Goal: Navigation & Orientation: Find specific page/section

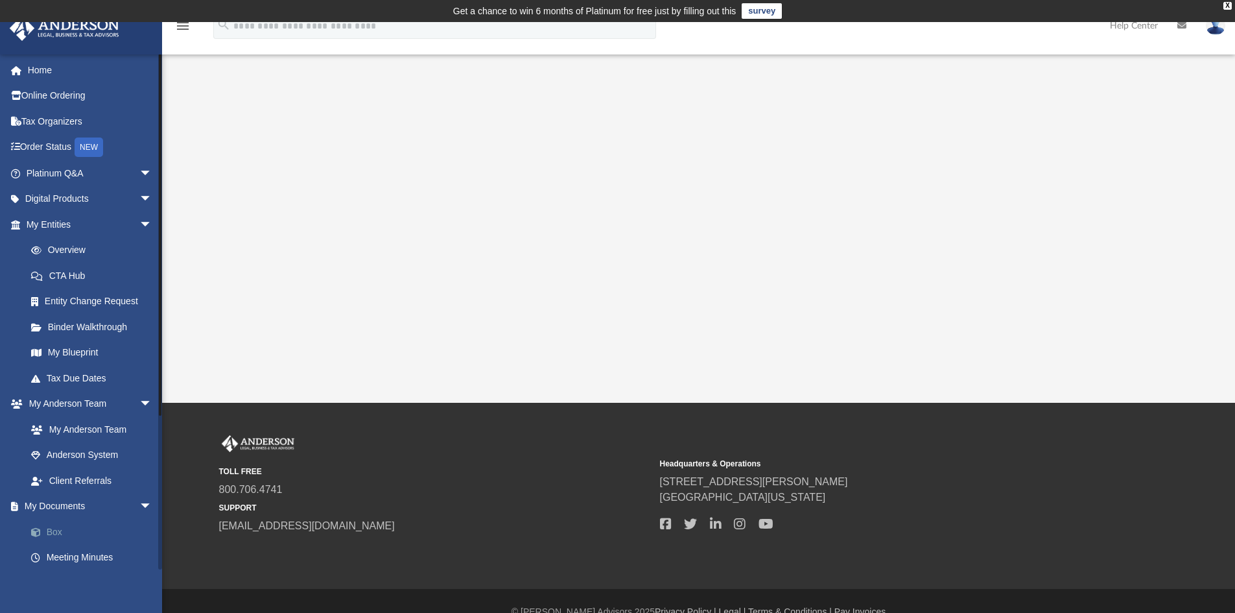
click at [50, 528] on link "Box" at bounding box center [95, 532] width 154 height 26
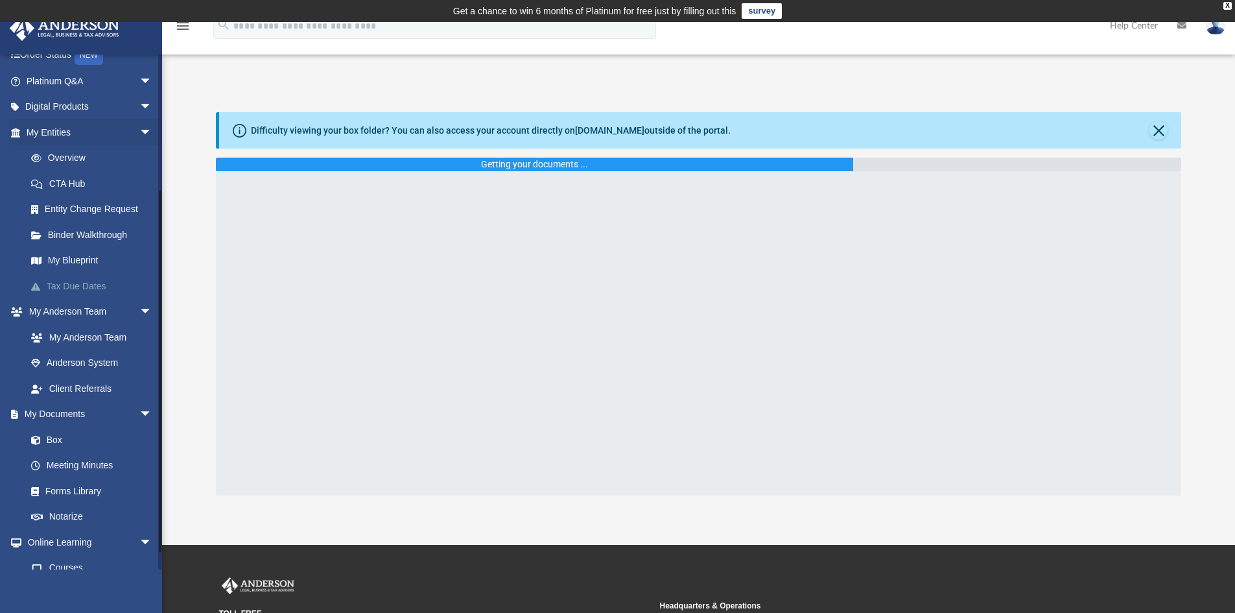
scroll to position [195, 0]
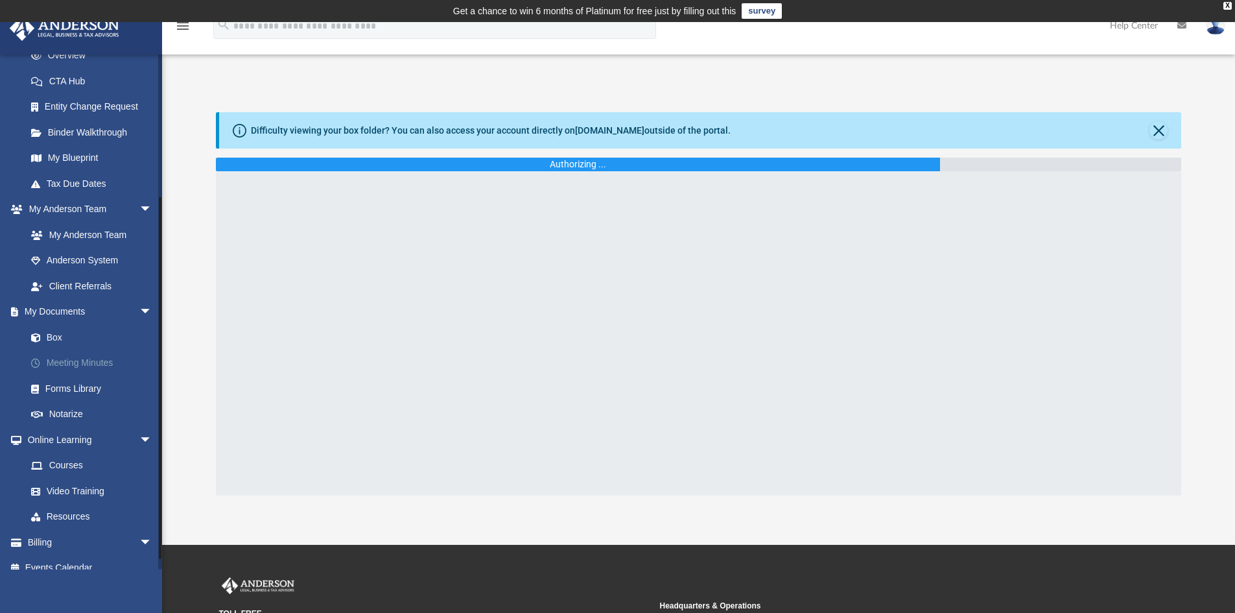
click at [68, 361] on link "Meeting Minutes" at bounding box center [95, 363] width 154 height 26
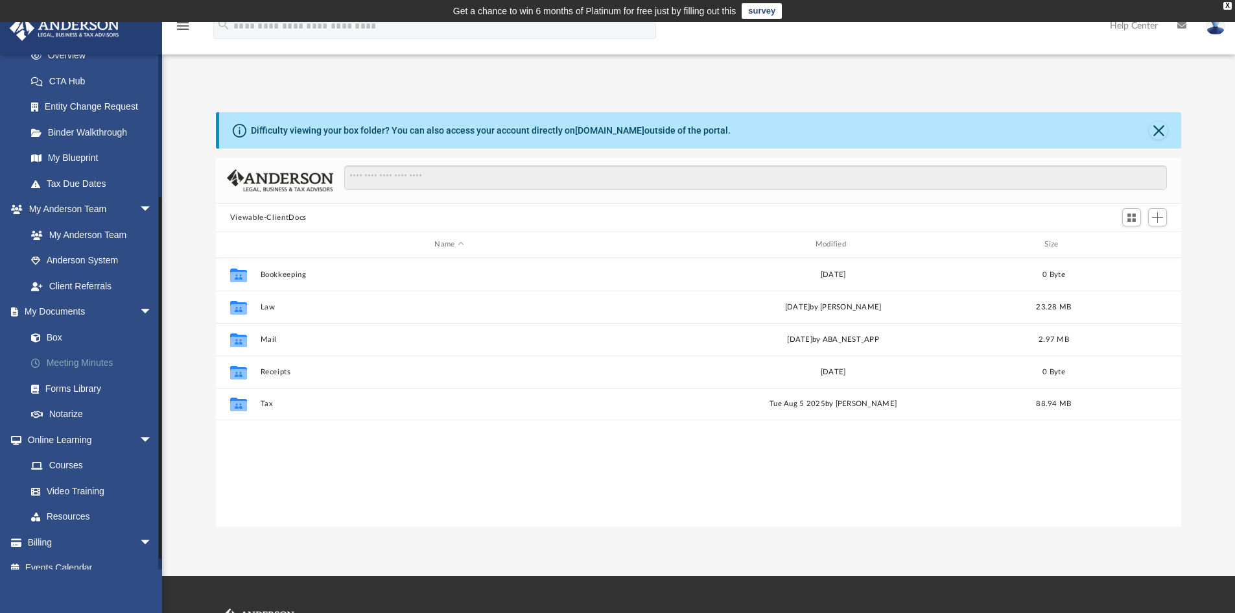
scroll to position [285, 956]
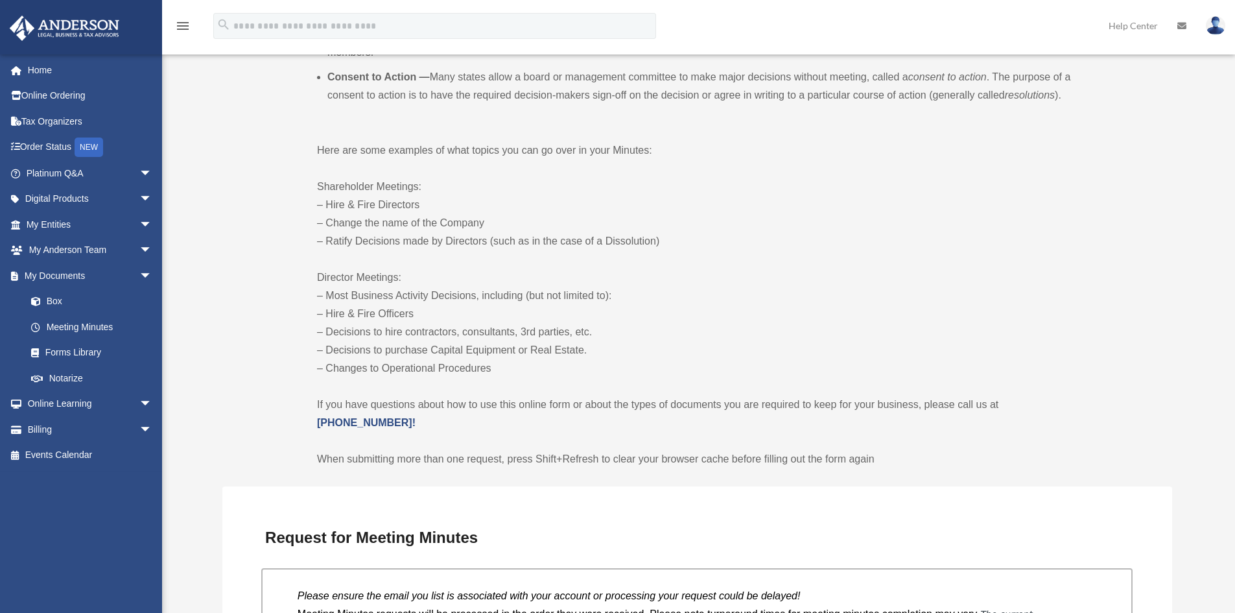
scroll to position [648, 0]
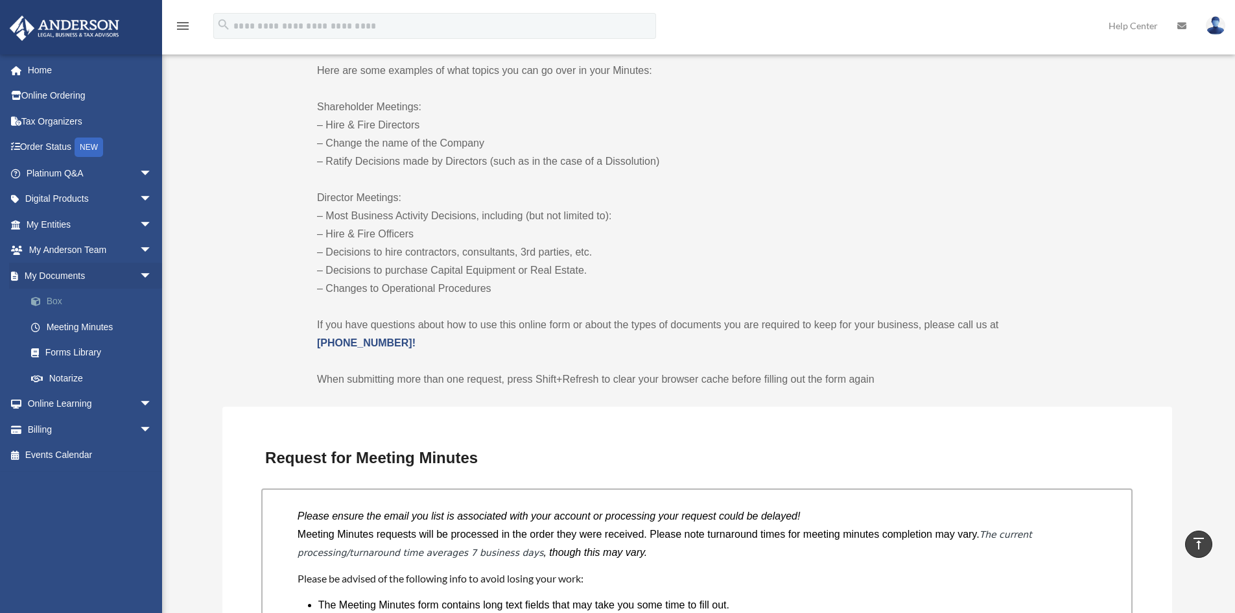
click at [56, 304] on link "Box" at bounding box center [95, 302] width 154 height 26
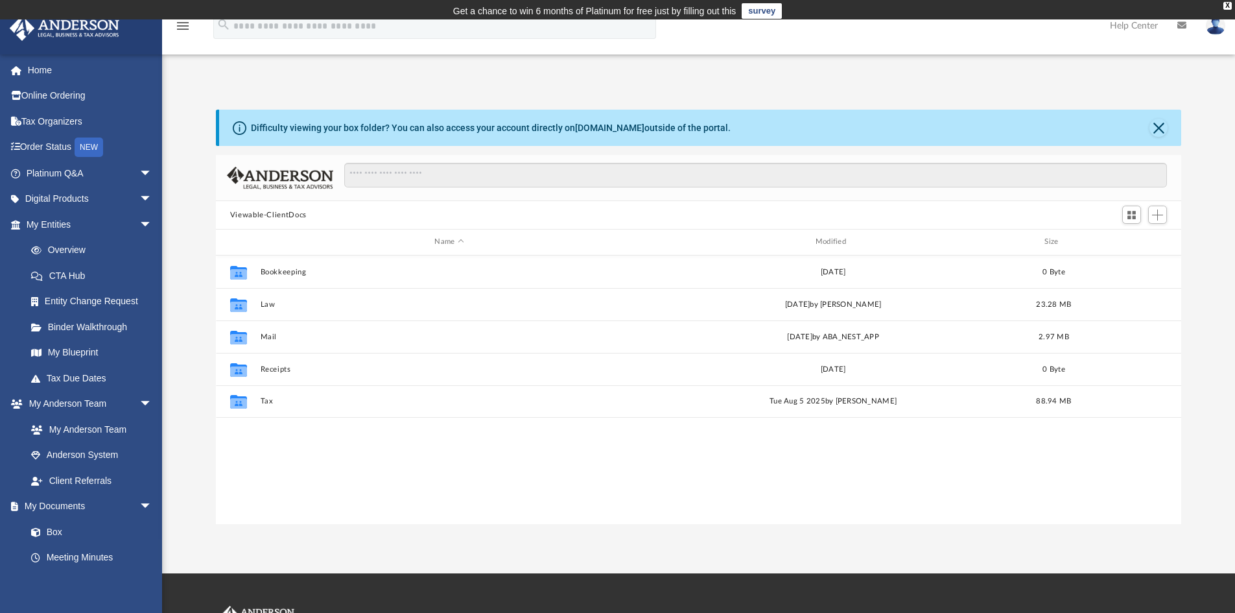
scroll to position [285, 956]
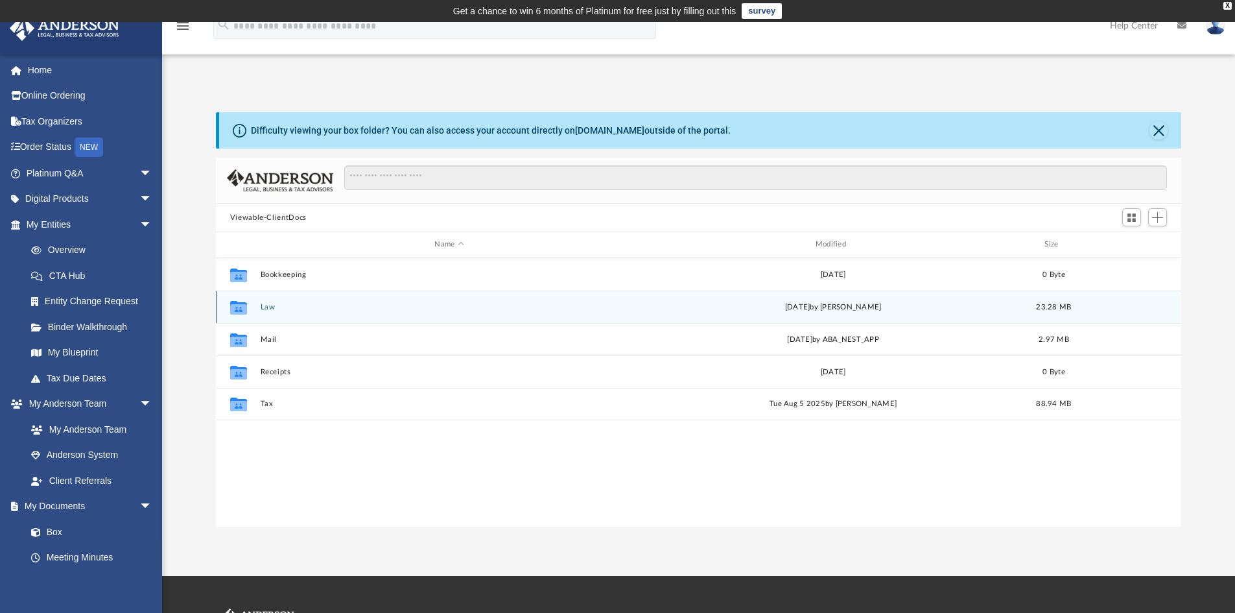
click at [268, 305] on button "Law" at bounding box center [449, 307] width 378 height 8
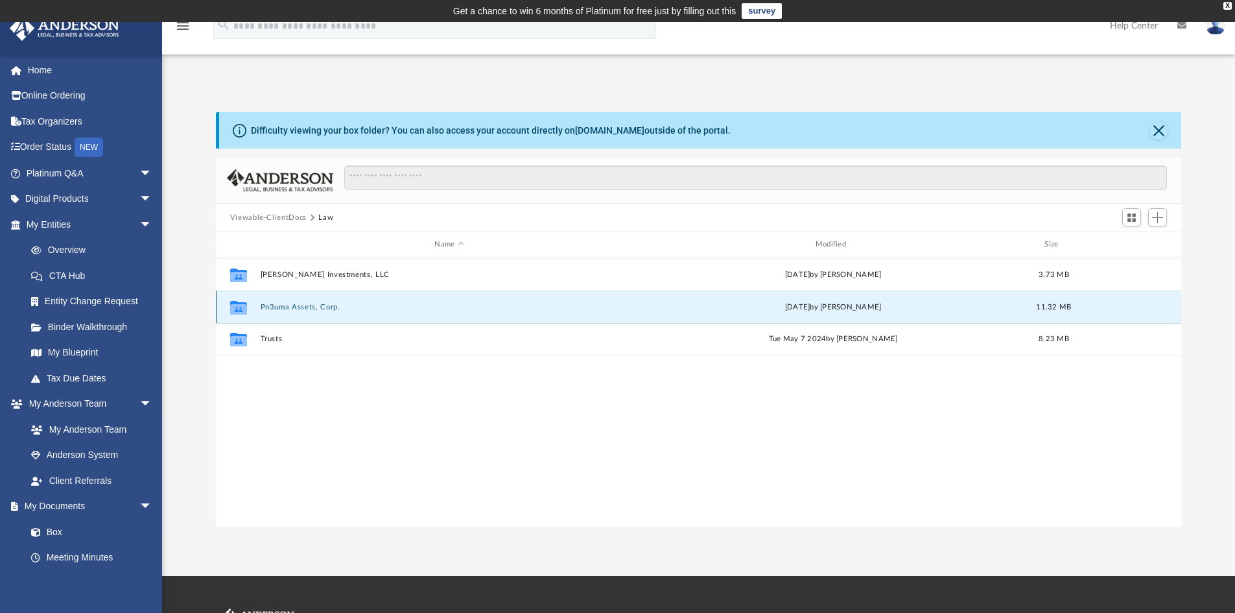
click at [275, 305] on button "Pn3uma Assets, Corp." at bounding box center [449, 307] width 378 height 8
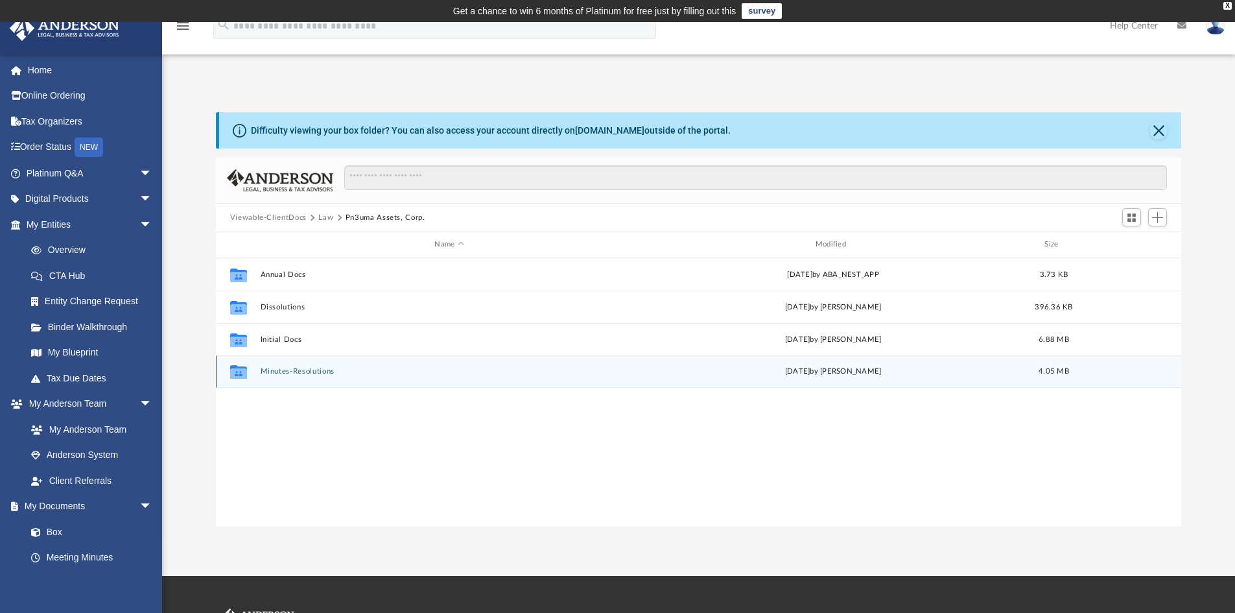
click at [314, 372] on button "Minutes-Resolutions" at bounding box center [449, 371] width 378 height 8
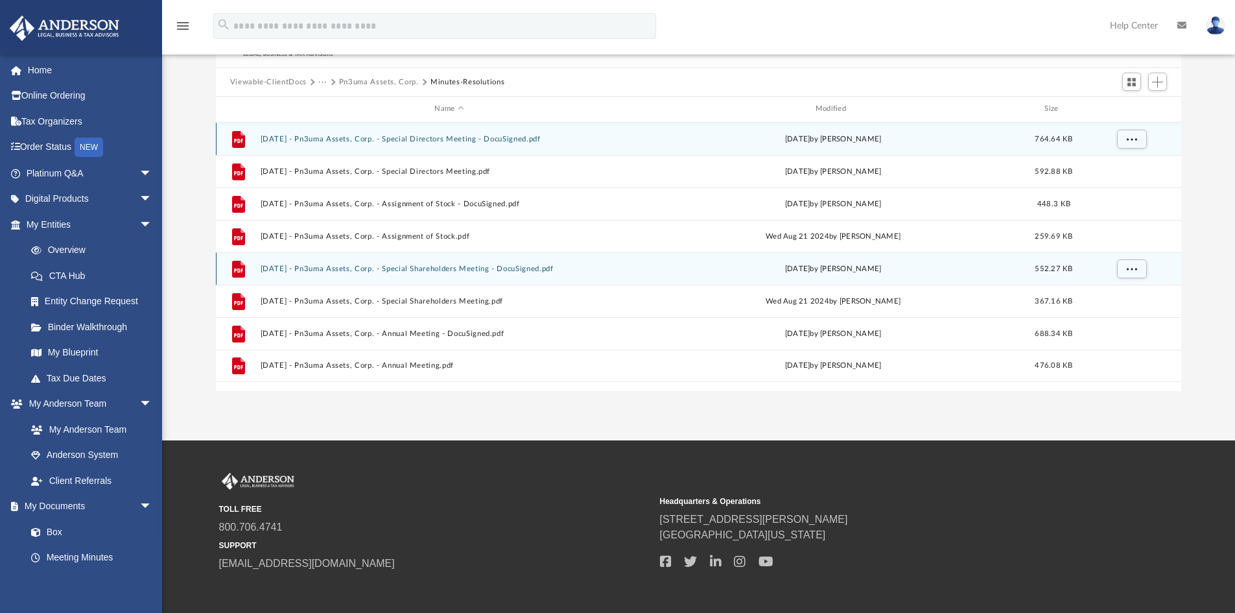
scroll to position [65, 0]
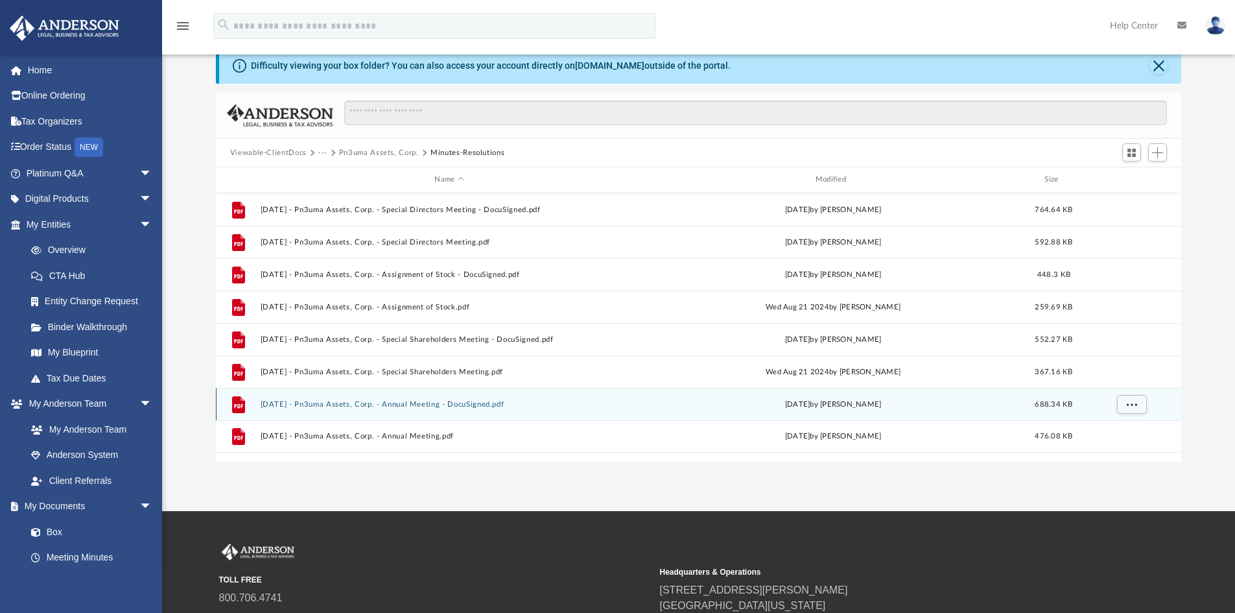
click at [443, 402] on button "[DATE] - Pn3uma Assets, Corp. - Annual Meeting - DocuSigned.pdf" at bounding box center [449, 404] width 378 height 8
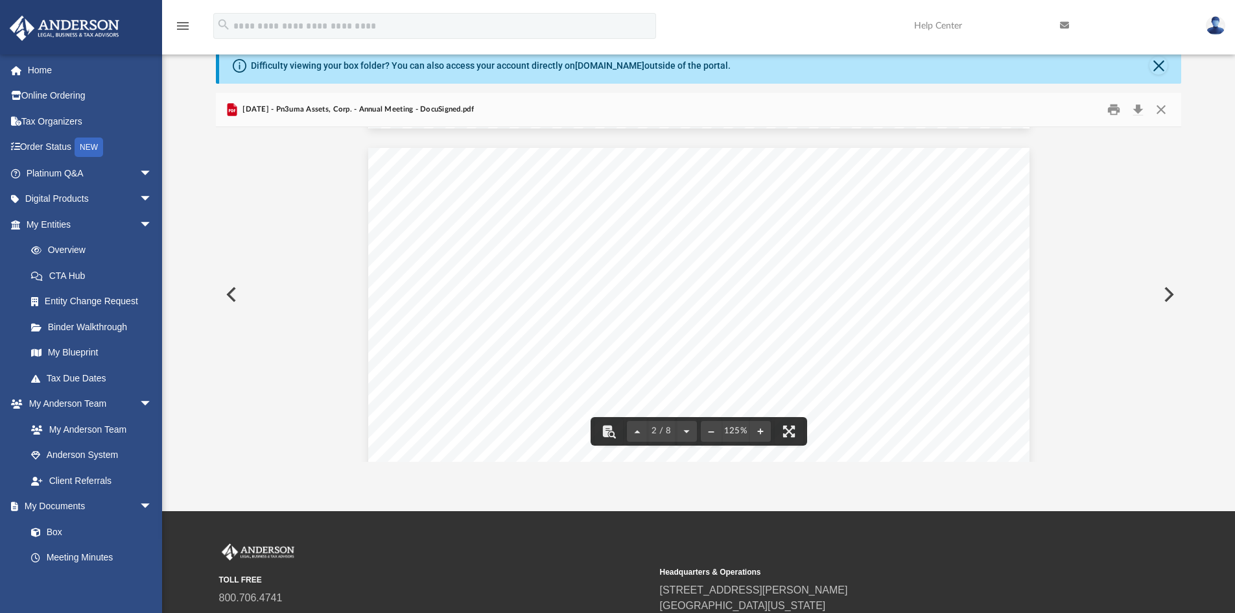
scroll to position [768, 0]
